Goal: Information Seeking & Learning: Understand process/instructions

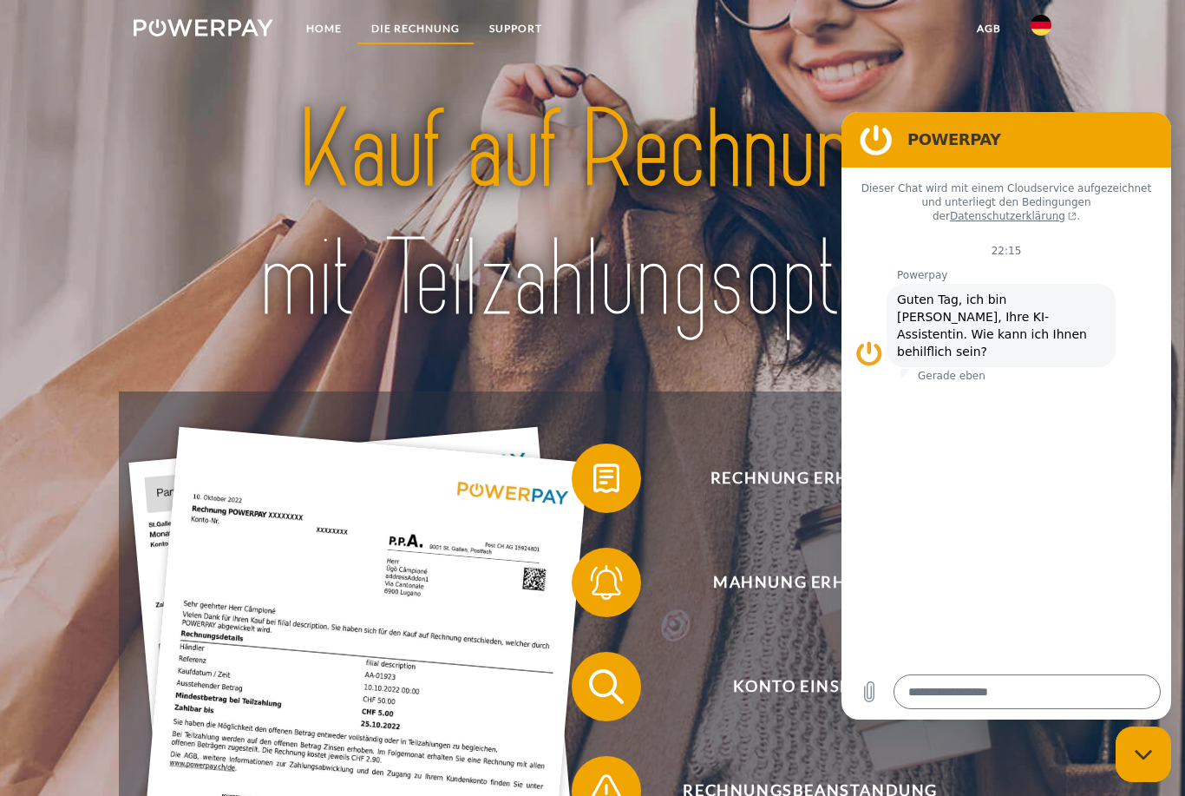
click at [443, 24] on link "DIE RECHNUNG" at bounding box center [416, 28] width 118 height 31
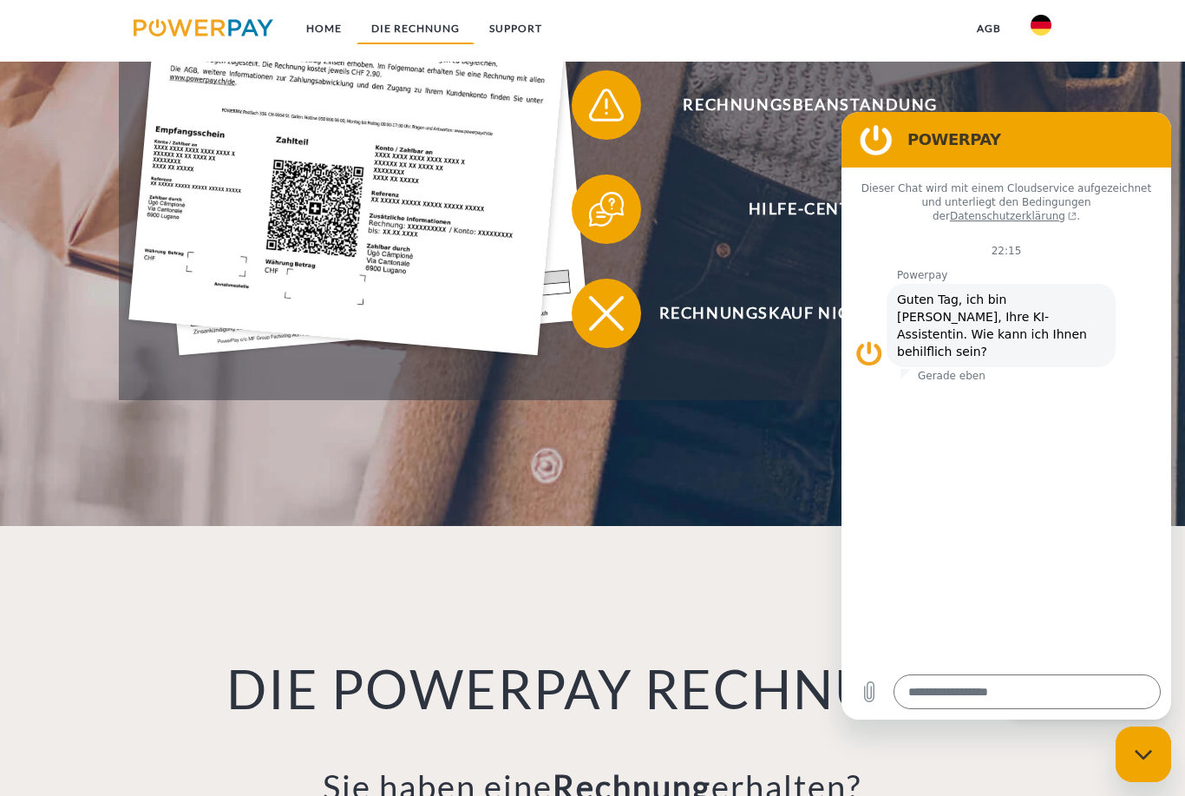
scroll to position [1223, 0]
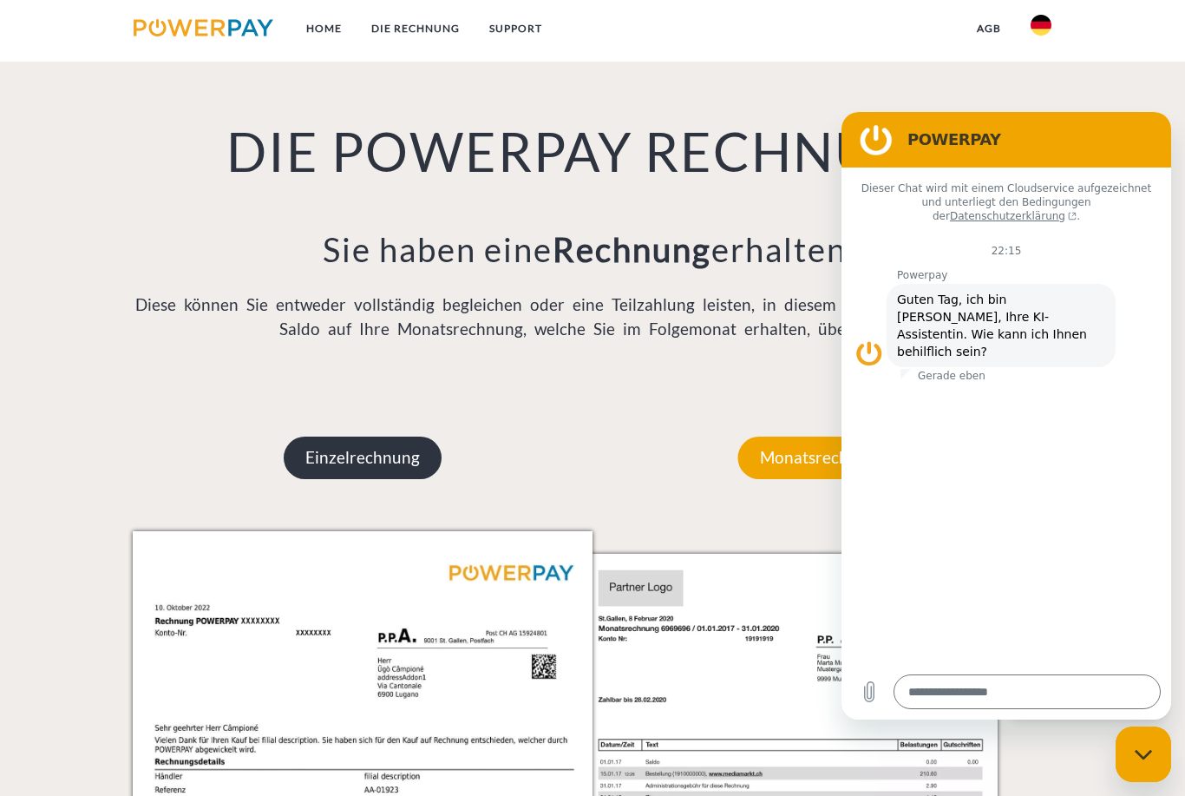
click at [375, 469] on p "Einzelrechnung" at bounding box center [363, 457] width 158 height 42
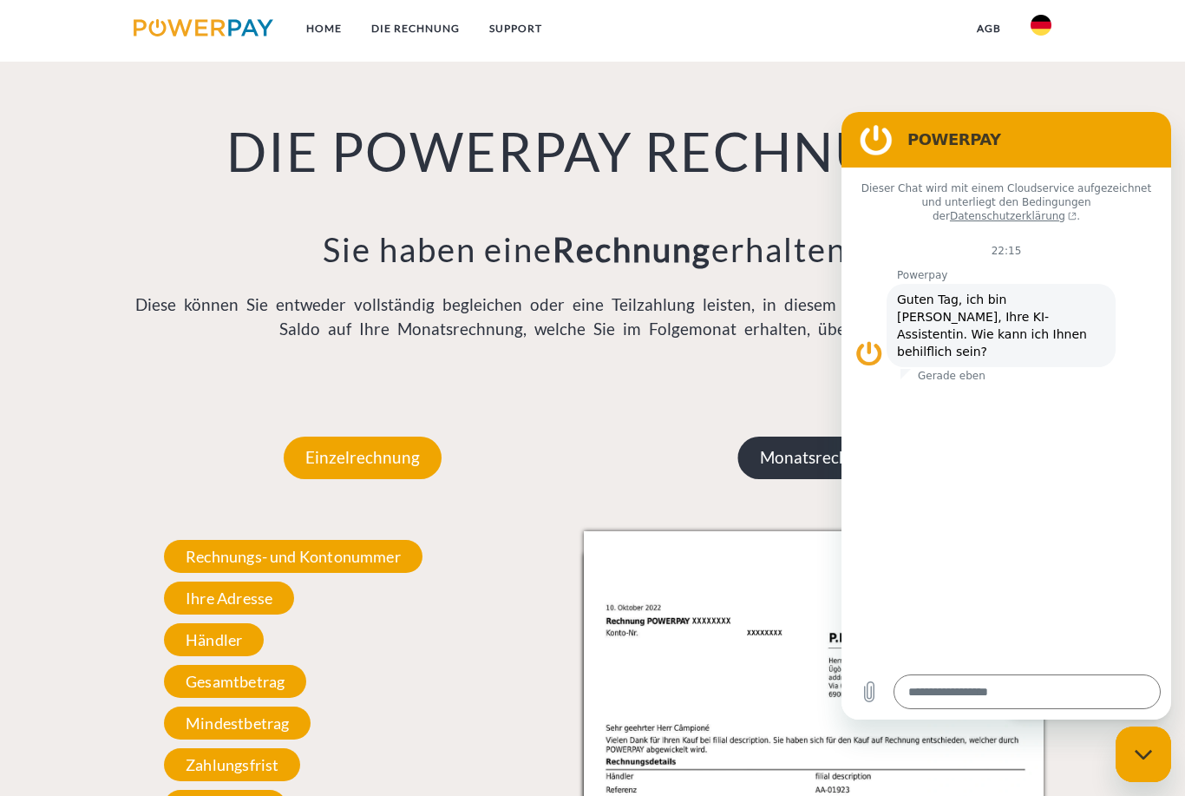
click at [800, 463] on p "Monatsrechnung" at bounding box center [822, 457] width 169 height 42
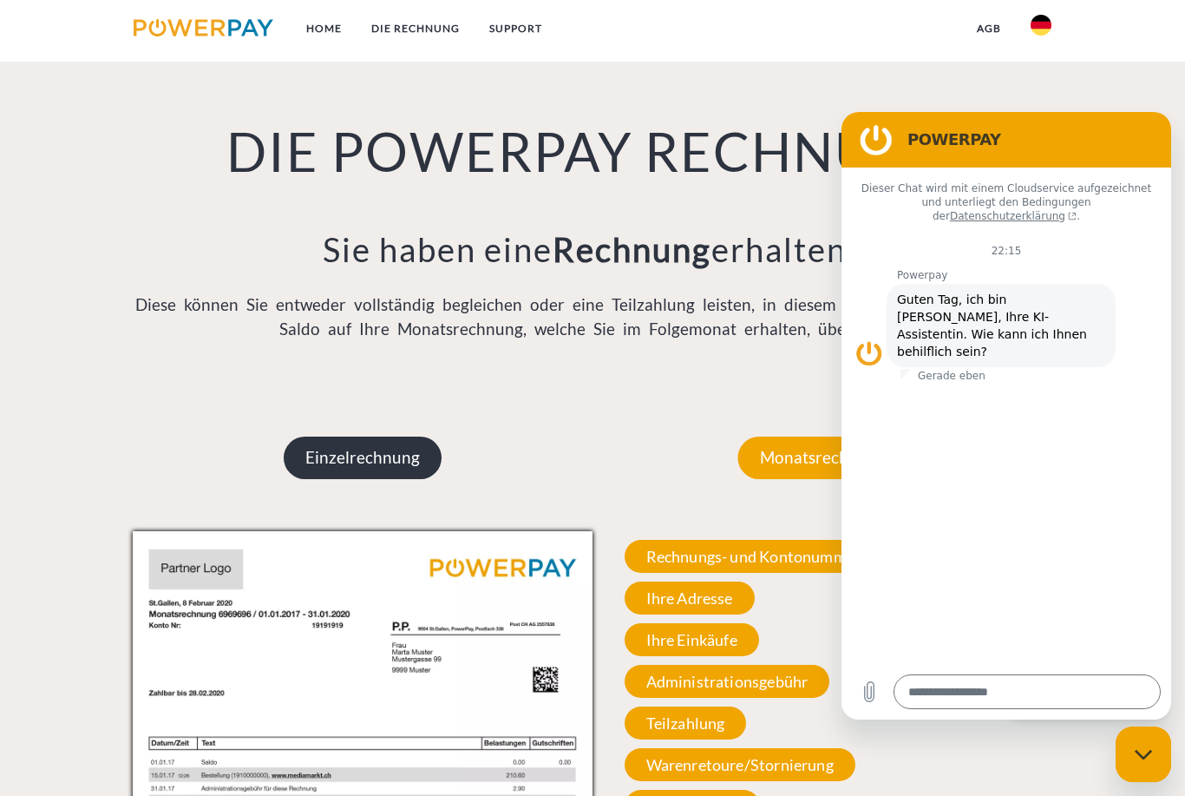
click at [387, 460] on p "Einzelrechnung" at bounding box center [363, 457] width 158 height 42
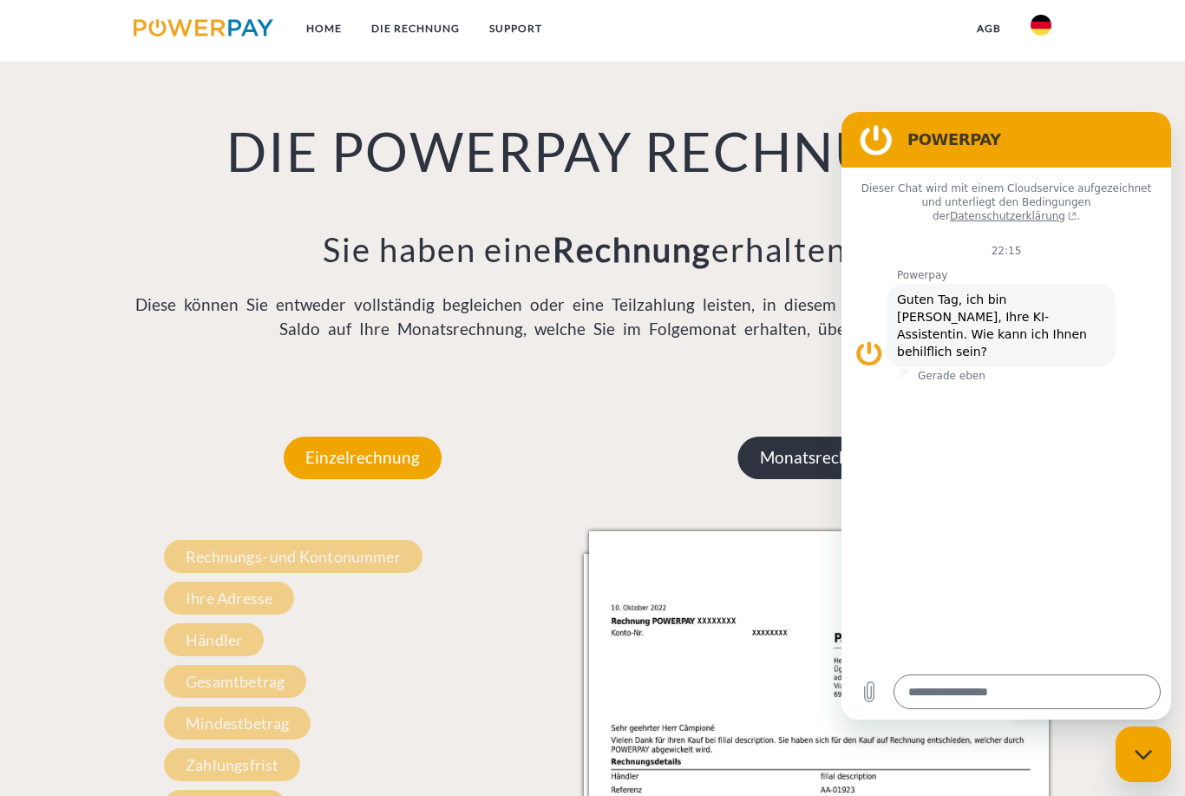
click at [771, 449] on p "Monatsrechnung" at bounding box center [822, 457] width 169 height 42
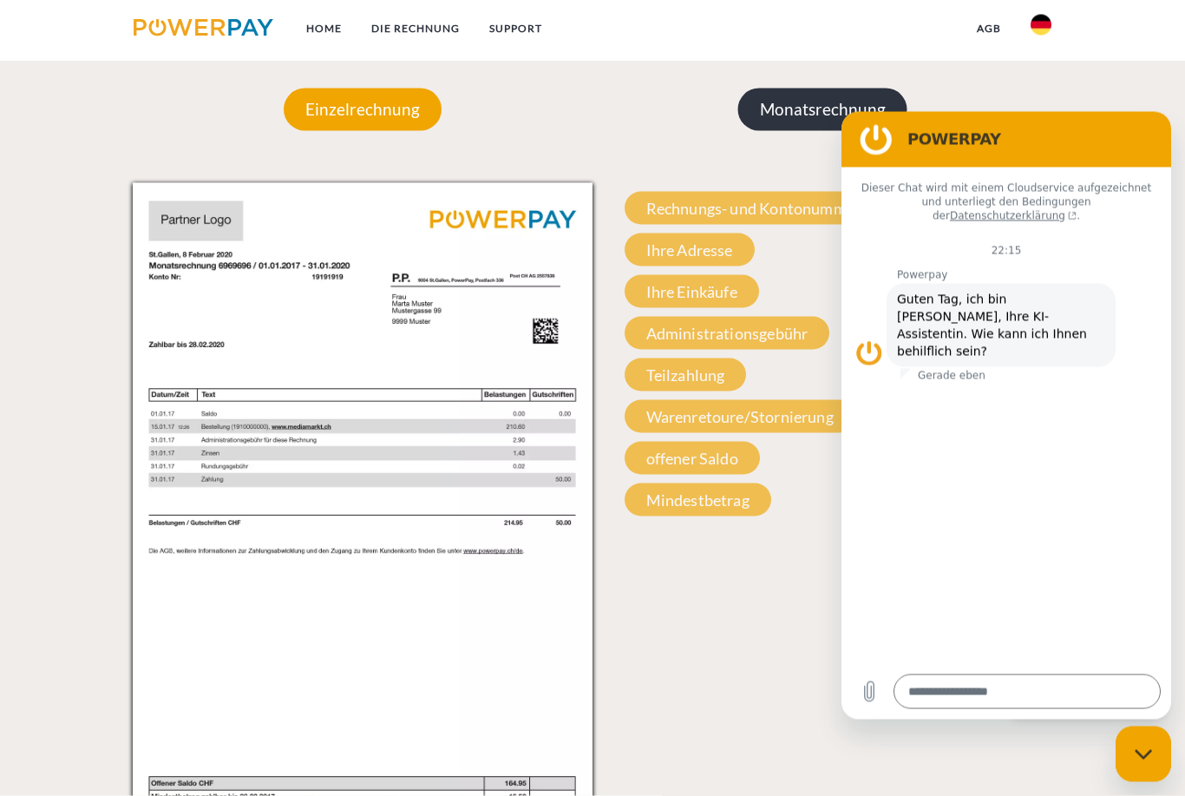
scroll to position [1572, 0]
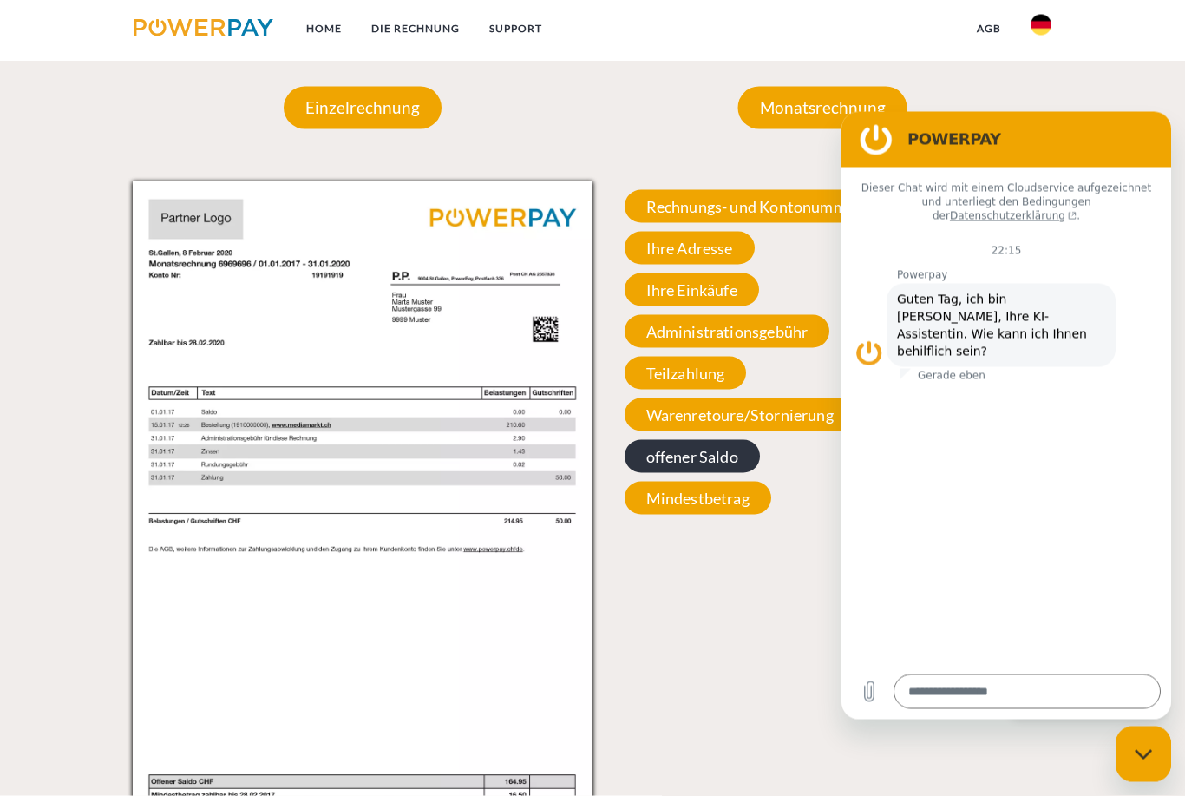
click at [721, 469] on span "offener Saldo" at bounding box center [692, 456] width 135 height 33
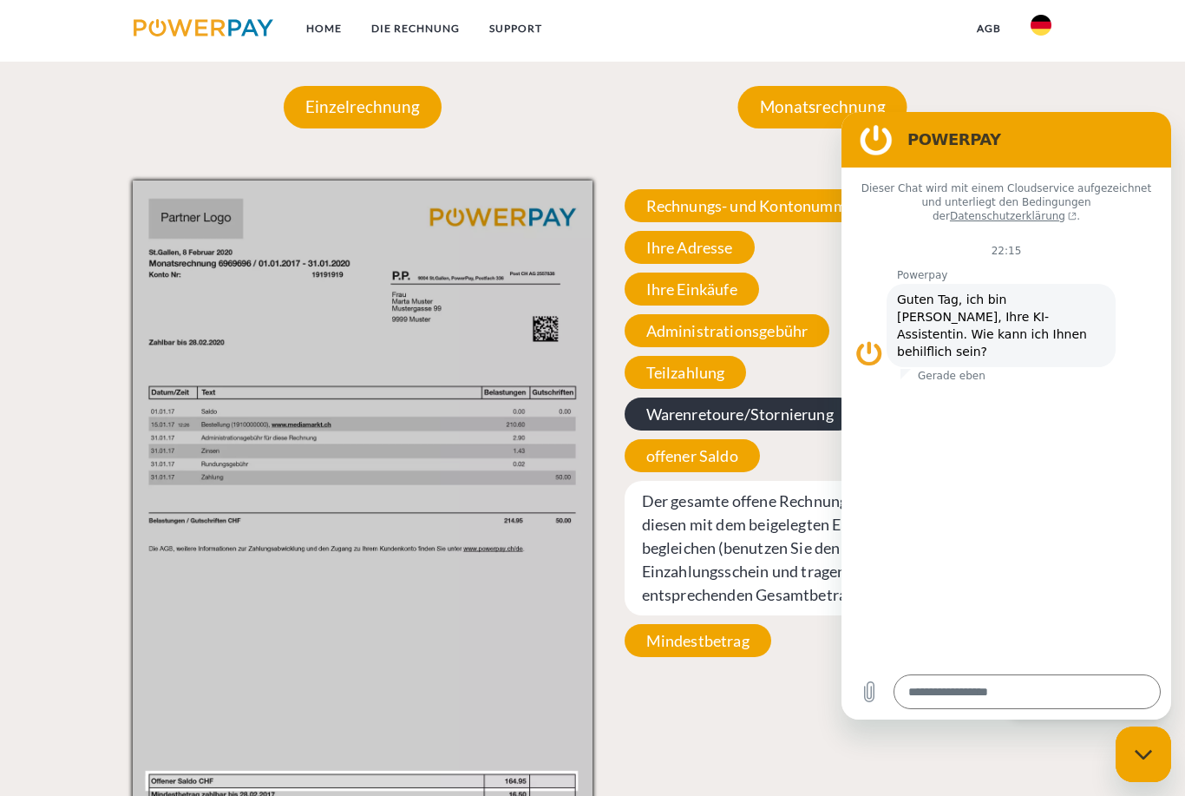
click at [785, 429] on span "Warenretoure/Stornierung" at bounding box center [740, 413] width 231 height 33
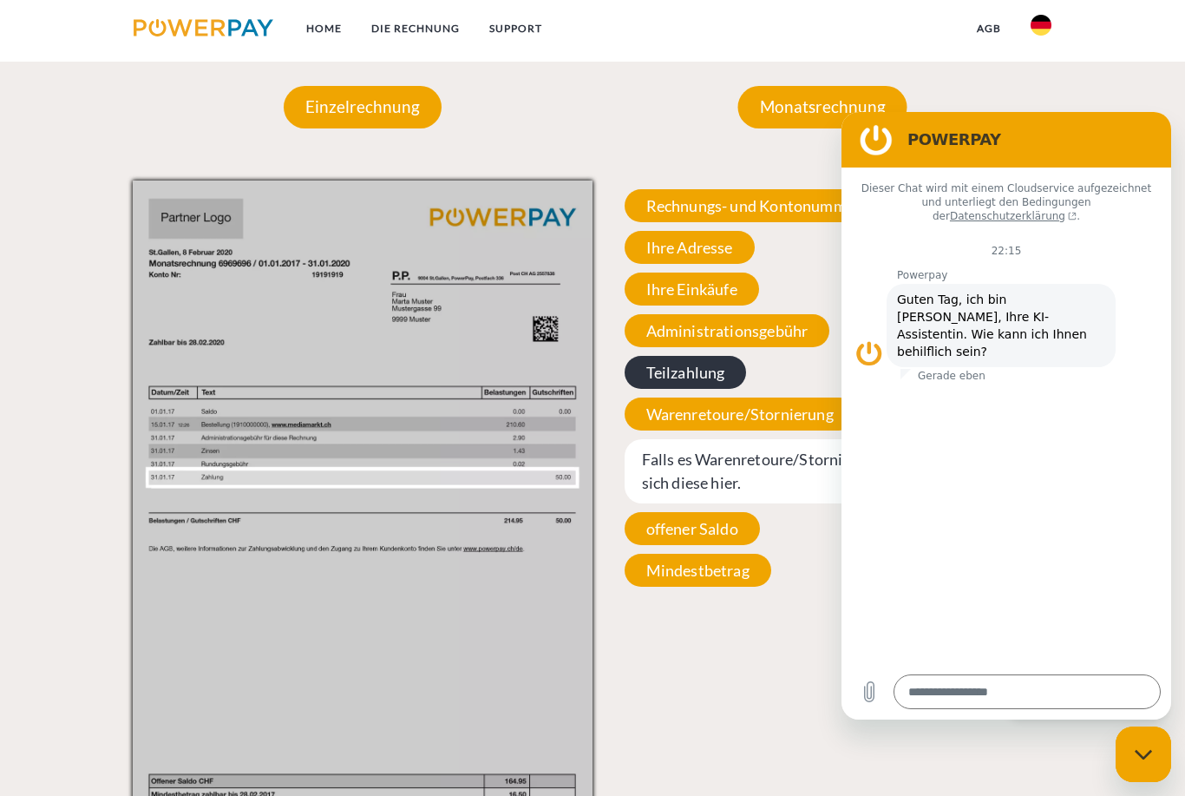
click at [722, 381] on span "Teilzahlung" at bounding box center [686, 372] width 122 height 33
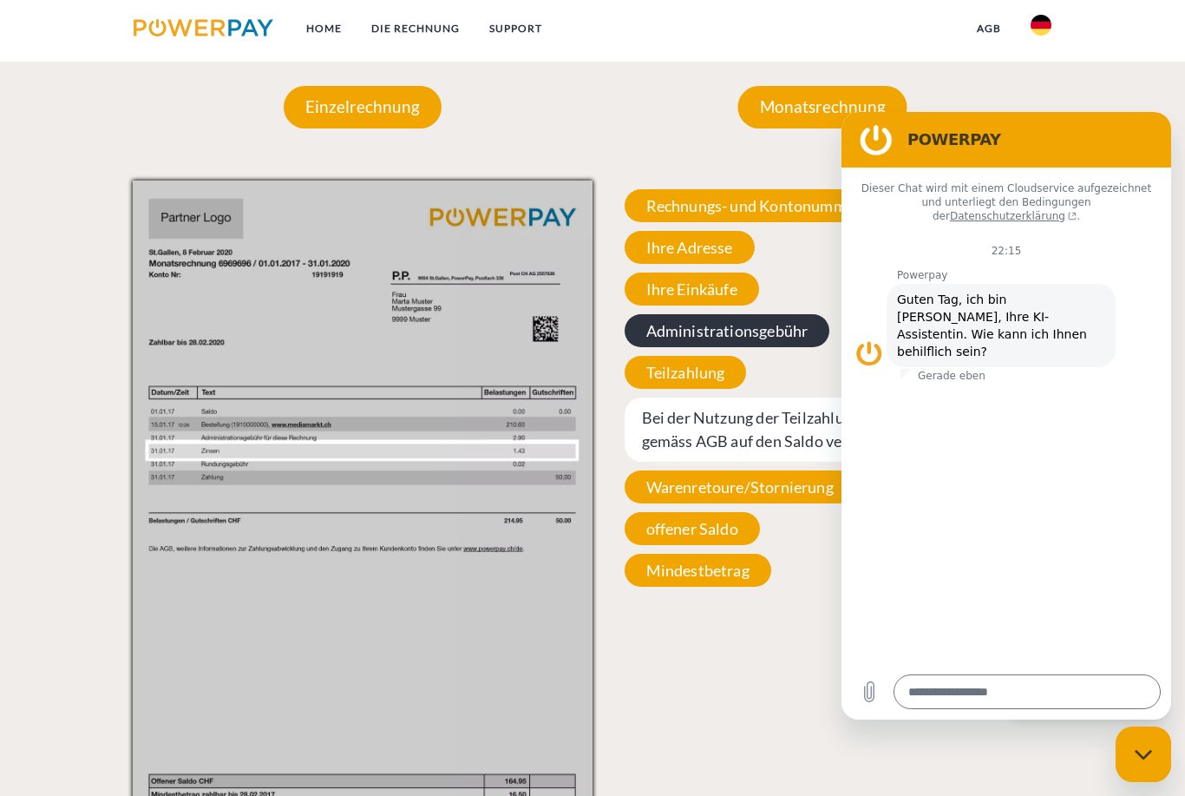
click at [792, 344] on span "Administrationsgebühr" at bounding box center [728, 330] width 206 height 33
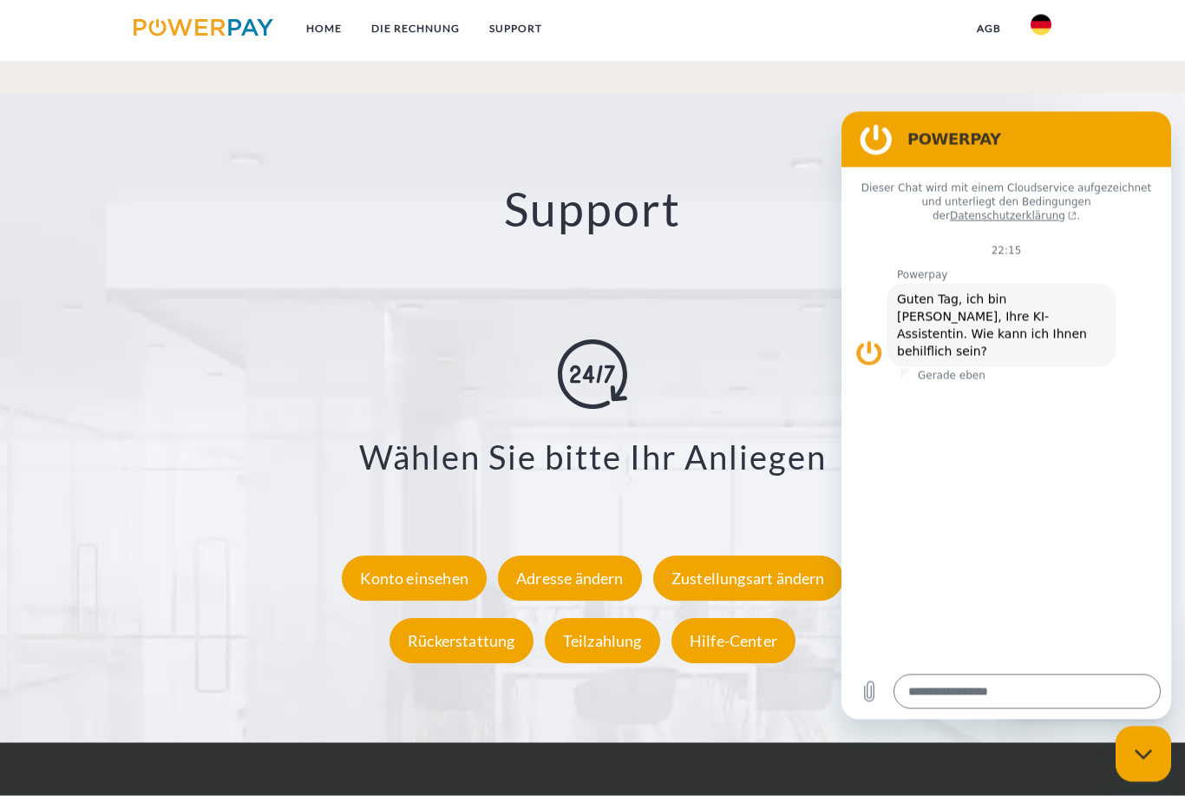
scroll to position [2790, 0]
click at [1044, 35] on img at bounding box center [1041, 25] width 21 height 21
click at [1049, 85] on img at bounding box center [1041, 81] width 21 height 21
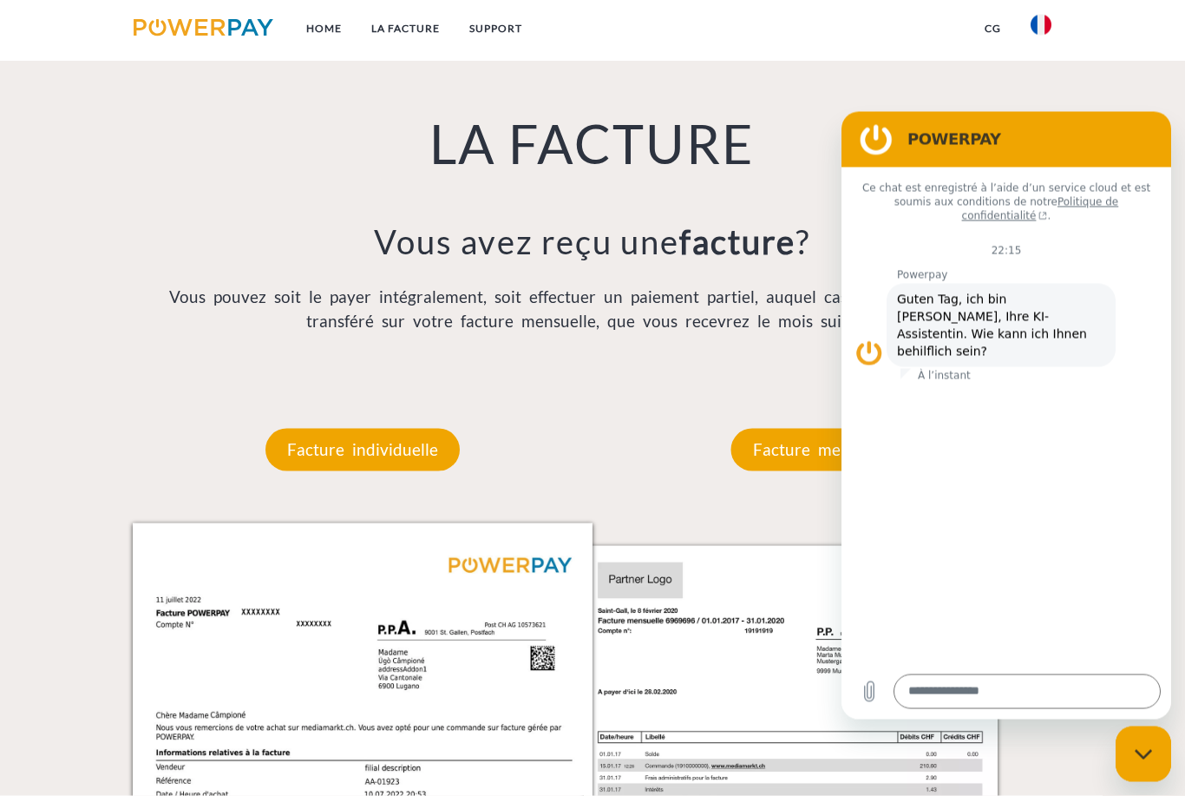
scroll to position [1243, 0]
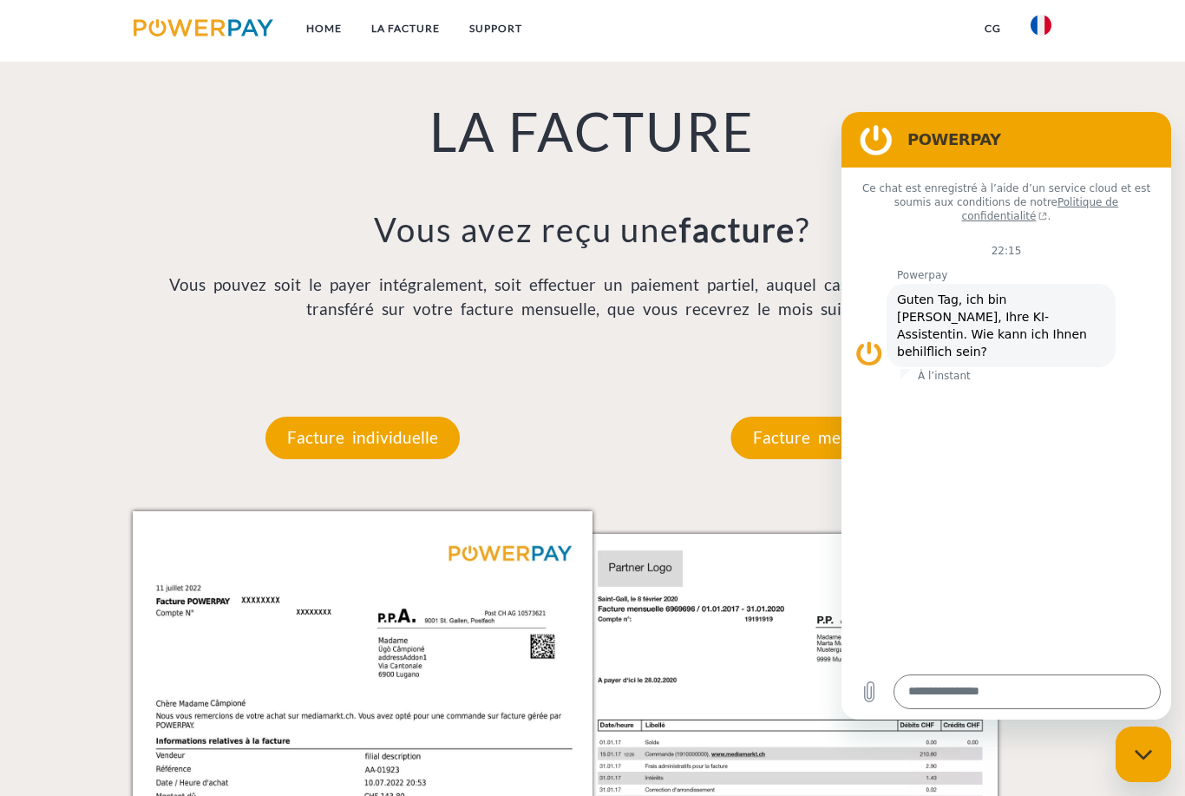
click at [1147, 755] on icon "Fermer la fenêtre de messagerie" at bounding box center [1142, 754] width 17 height 10
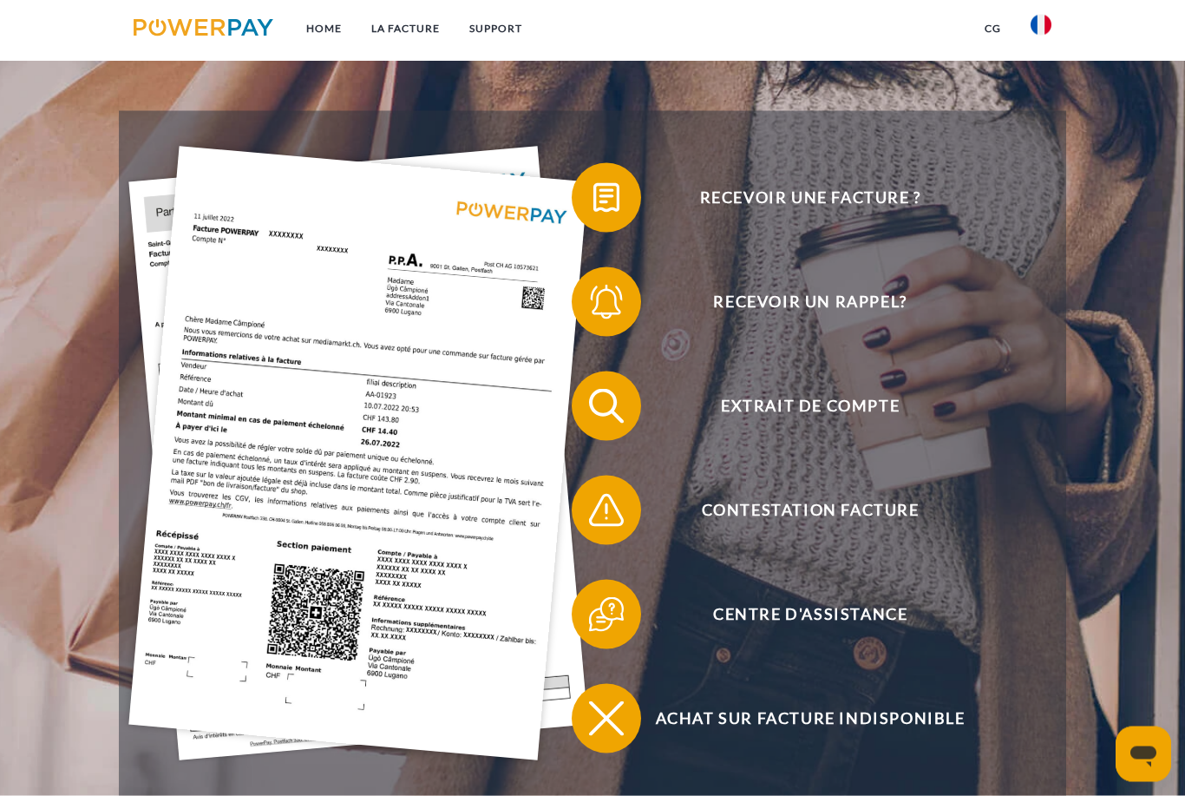
scroll to position [268, 0]
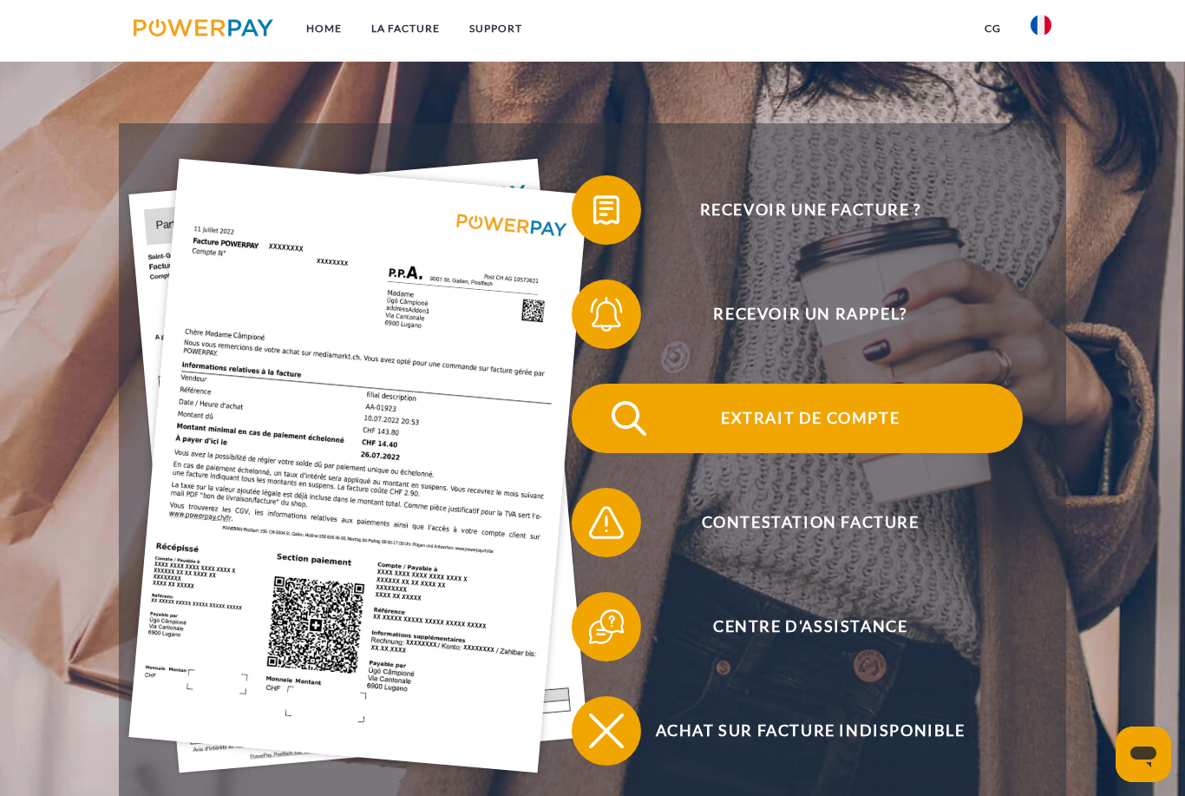
click at [887, 427] on span "Extrait de compte" at bounding box center [810, 418] width 425 height 69
